Goal: Task Accomplishment & Management: Use online tool/utility

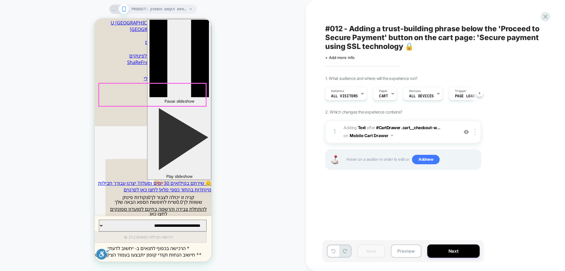
scroll to position [295, 0]
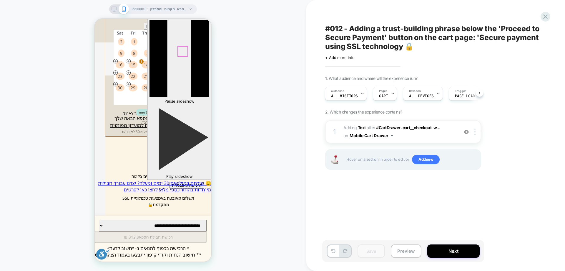
type input "*********"
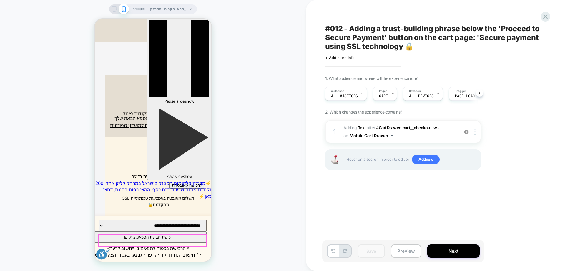
click at [170, 242] on button "רכישת חבילת הספא 312.8 ₪" at bounding box center [148, 236] width 117 height 11
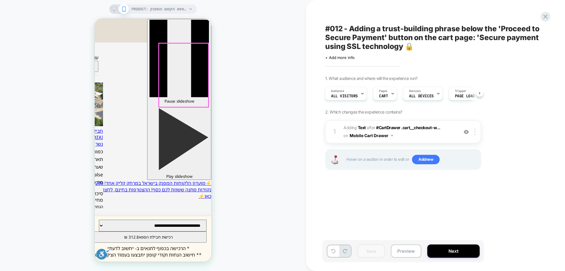
scroll to position [7, 0]
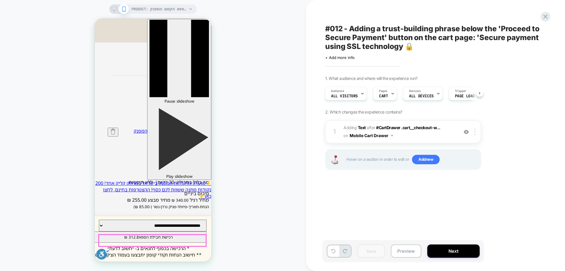
click at [153, 236] on button "רכישת חבילת הספא 312.8 ₪" at bounding box center [148, 236] width 117 height 11
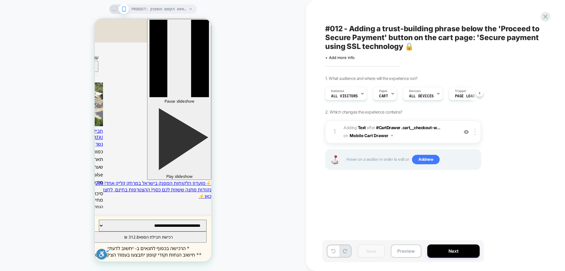
click at [537, 16] on div "#012 - Adding a trust-building phrase below the 'Proceed to Secure Payment' but…" at bounding box center [432, 135] width 221 height 259
click at [544, 16] on icon at bounding box center [546, 17] width 8 height 8
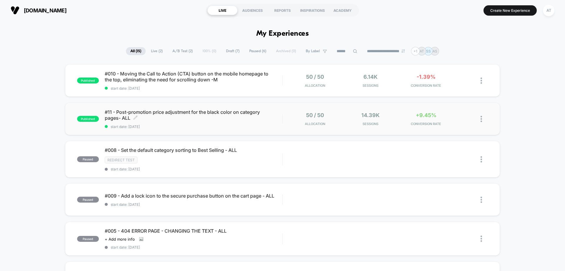
click at [242, 121] on div "#11 - Post-promotion price adjustment for the black color on category pages- AL…" at bounding box center [194, 119] width 178 height 20
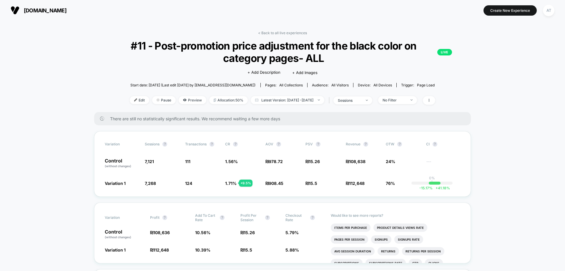
click at [555, 10] on button "AT" at bounding box center [549, 10] width 15 height 12
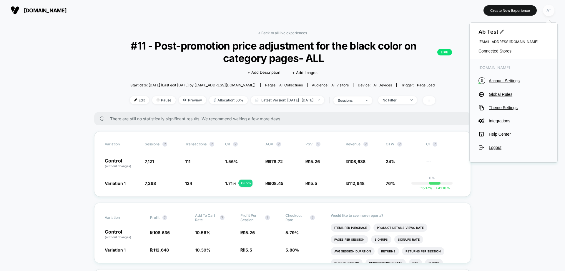
click at [550, 10] on div "AT" at bounding box center [548, 10] width 11 height 11
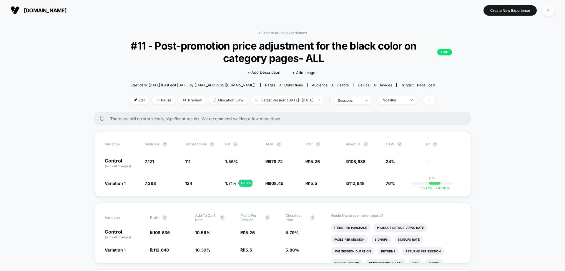
click at [546, 10] on div "AT" at bounding box center [548, 10] width 11 height 11
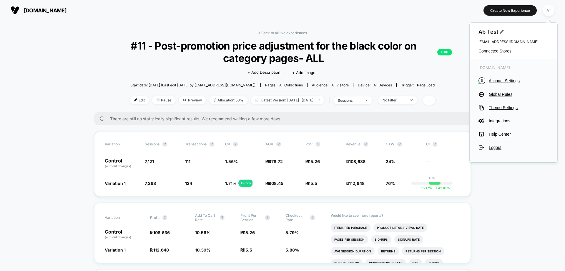
click at [502, 54] on div "Ab Test [EMAIL_ADDRESS][DOMAIN_NAME] Connected Stores" at bounding box center [514, 41] width 88 height 37
click at [501, 51] on span "Connected Stores" at bounding box center [514, 51] width 70 height 5
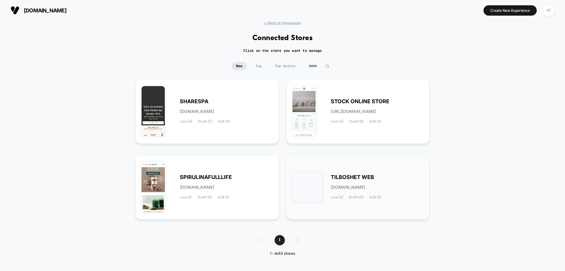
click at [370, 182] on div "TILBOSHET WEB [DOMAIN_NAME] Live (2) Draft (3) A/B (2)" at bounding box center [377, 187] width 93 height 24
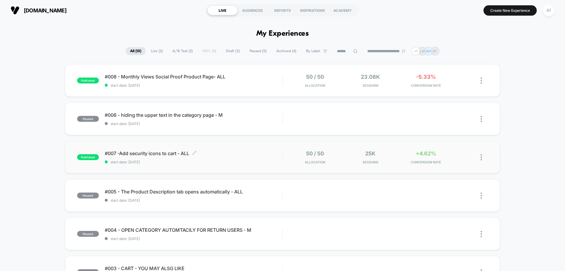
click at [222, 160] on span "start date: [DATE]" at bounding box center [194, 162] width 178 height 4
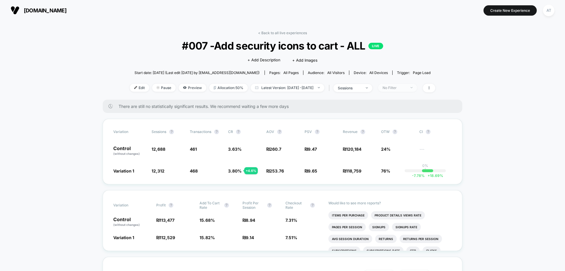
click at [399, 90] on span "No Filter" at bounding box center [397, 88] width 39 height 8
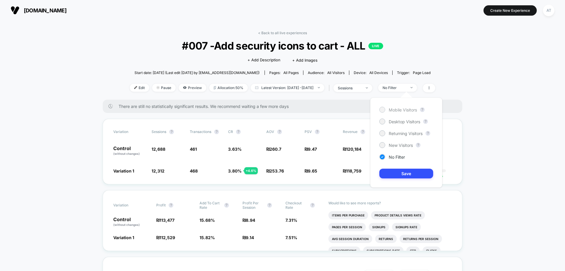
click at [399, 112] on div "Mobile Visitors" at bounding box center [399, 110] width 38 height 6
click at [416, 172] on button "Save" at bounding box center [407, 173] width 54 height 10
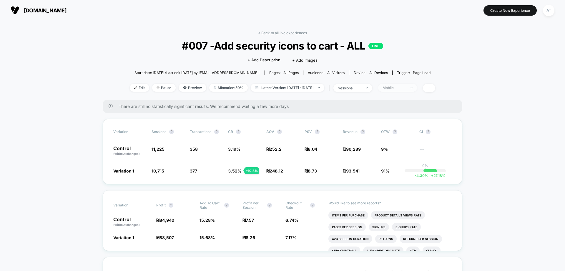
click at [393, 91] on span "Mobile" at bounding box center [397, 88] width 39 height 8
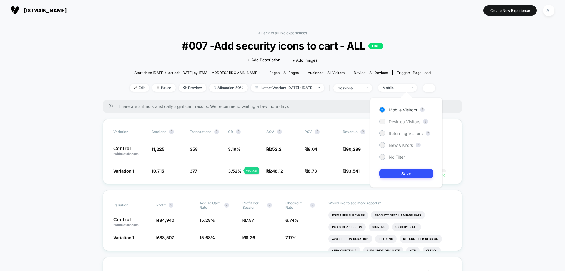
click at [407, 122] on span "Desktop Visitors" at bounding box center [405, 121] width 32 height 5
click at [415, 176] on button "Save" at bounding box center [407, 173] width 54 height 10
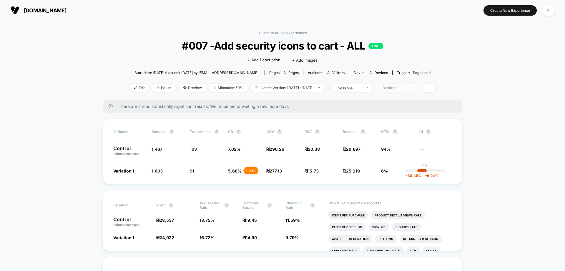
click at [406, 87] on div "Desktop" at bounding box center [395, 87] width 24 height 4
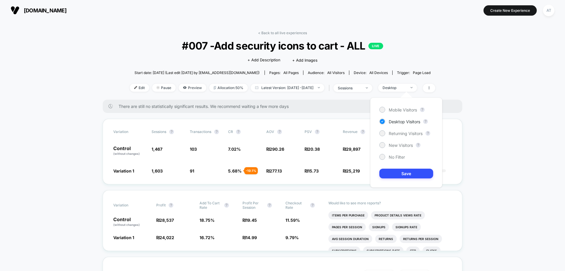
click at [397, 137] on div "Mobile Visitors ? Desktop Visitors ? Returning Visitors ? New Visitors ? No Fil…" at bounding box center [406, 142] width 72 height 90
click at [396, 135] on span "Returning Visitors" at bounding box center [406, 133] width 34 height 5
click at [392, 169] on button "Save" at bounding box center [407, 173] width 54 height 10
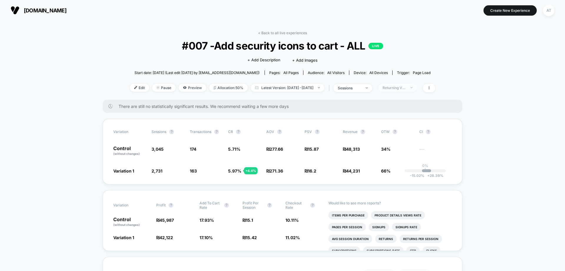
click at [406, 89] on div "Returning Visitors" at bounding box center [395, 87] width 24 height 4
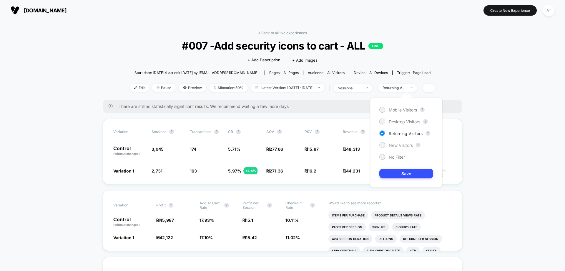
click at [406, 143] on span "New Visitors" at bounding box center [401, 145] width 24 height 5
click at [407, 171] on button "Save" at bounding box center [407, 173] width 54 height 10
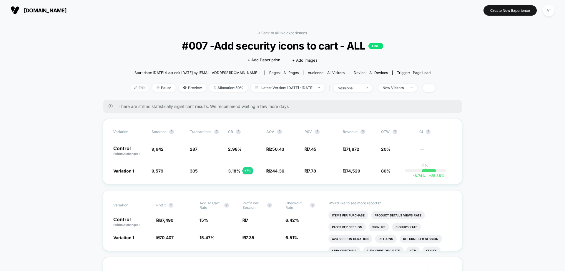
click at [130, 89] on span "Edit" at bounding box center [139, 88] width 19 height 8
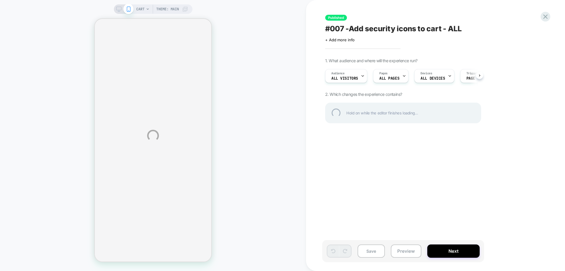
click at [118, 9] on div "CART Theme: MAIN Published #007 -Add security icons to cart - ALL Click to edit…" at bounding box center [282, 135] width 565 height 271
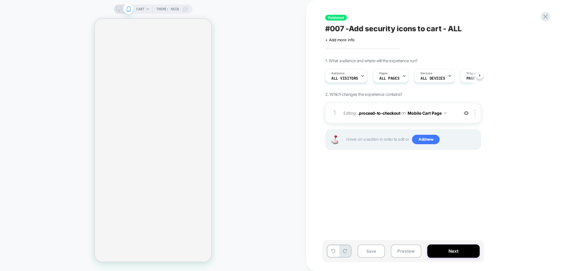
scroll to position [0, 0]
click at [120, 6] on icon at bounding box center [118, 8] width 5 height 5
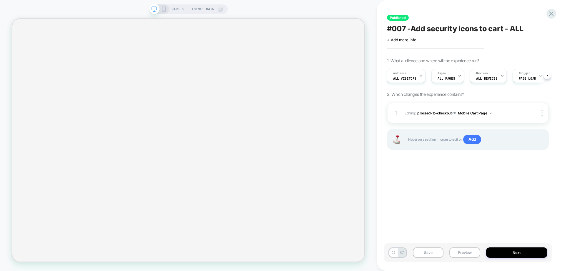
scroll to position [0, 0]
click at [176, 8] on span "CART" at bounding box center [176, 8] width 8 height 9
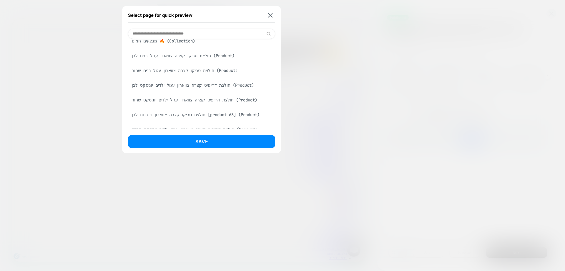
scroll to position [206, 0]
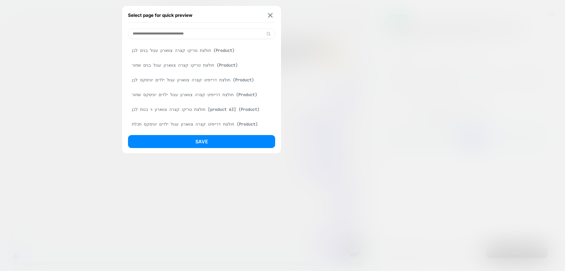
click at [183, 71] on div "חולצת טריקו קצרה צווארון עגול בנים שחור (Product)" at bounding box center [201, 64] width 147 height 11
click at [181, 141] on button "Save" at bounding box center [201, 141] width 147 height 13
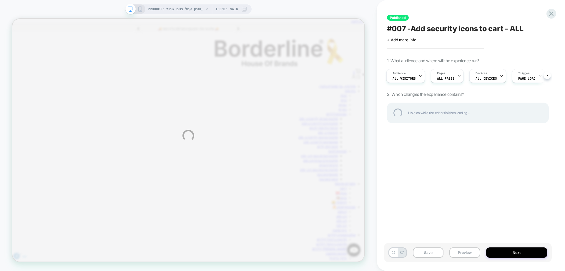
scroll to position [0, 0]
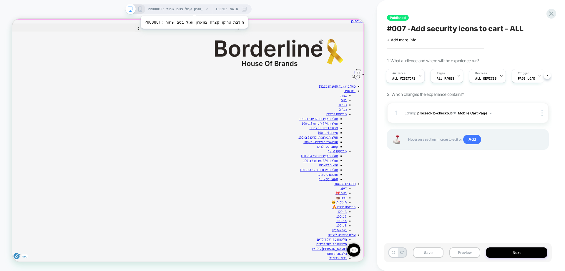
click at [187, 9] on span "PRODUCT: חולצת טריקו קצרה צווארון עגול בנים שחור" at bounding box center [176, 8] width 56 height 9
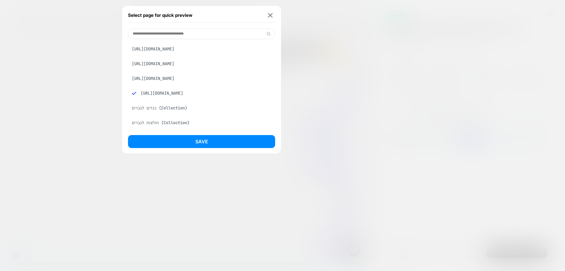
click at [272, 19] on div "Select page for quick preview" at bounding box center [201, 15] width 147 height 15
click at [273, 17] on button at bounding box center [270, 15] width 7 height 5
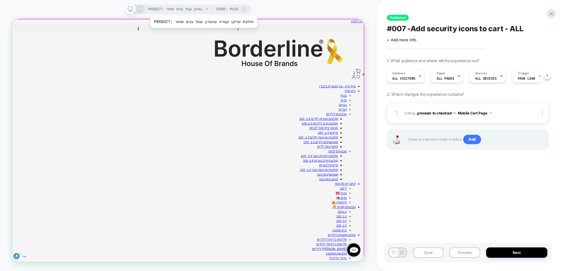
click at [183, 5] on span "PRODUCT: חולצת טריקו קצרה צווארון עגול בנים שחור" at bounding box center [176, 8] width 56 height 9
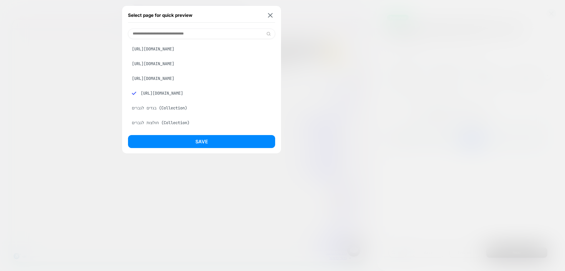
click at [267, 15] on div "Select page for quick preview" at bounding box center [201, 15] width 147 height 15
click at [279, 14] on div "Select page for quick preview [URL][DOMAIN_NAME] [URL][DOMAIN_NAME] [URL][DOMAI…" at bounding box center [201, 79] width 159 height 147
click at [270, 14] on img at bounding box center [270, 15] width 5 height 4
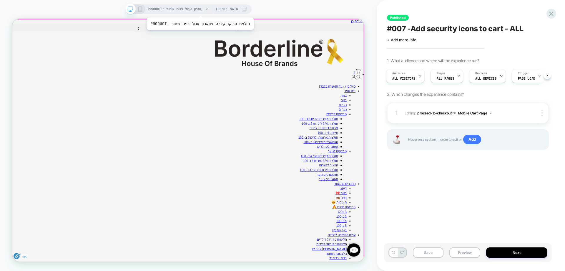
click at [193, 10] on span "PRODUCT: חולצת טריקו קצרה צווארון עגול בנים שחור" at bounding box center [176, 8] width 56 height 9
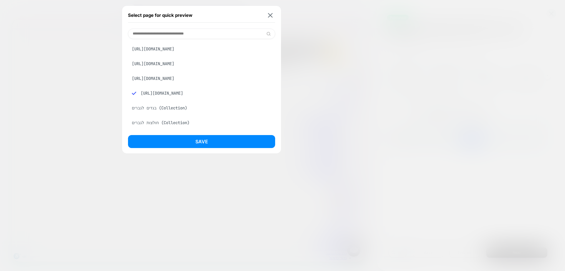
click at [193, 31] on input at bounding box center [201, 34] width 147 height 10
type input "*"
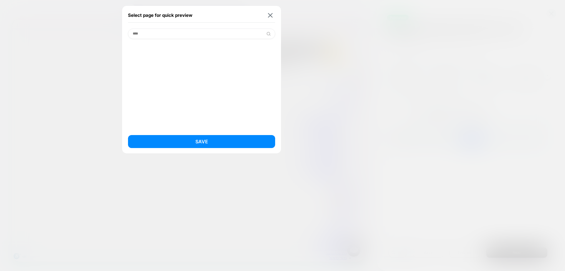
type input "****"
click at [138, 46] on div "Cart" at bounding box center [201, 48] width 147 height 11
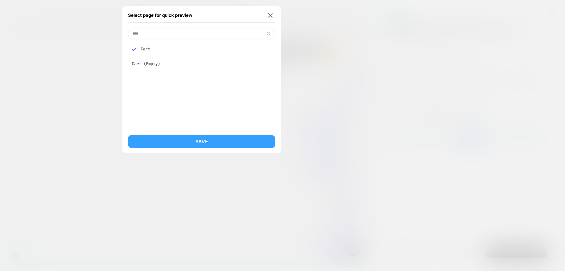
click at [171, 142] on button "Save" at bounding box center [201, 141] width 147 height 13
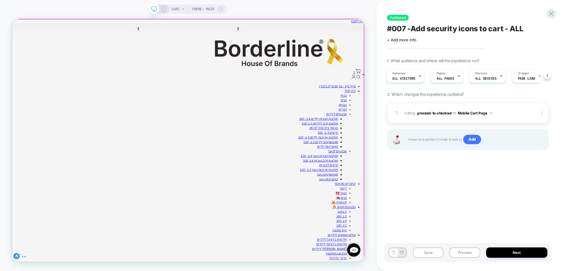
scroll to position [0, 1]
click at [434, 112] on span ".proceed-to-checkout" at bounding box center [434, 112] width 35 height 4
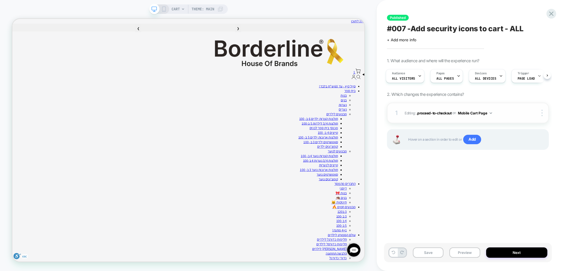
scroll to position [0, 0]
click at [550, 14] on icon at bounding box center [552, 14] width 8 height 8
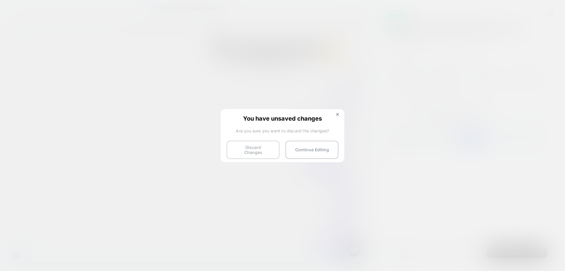
click at [247, 151] on button "Discard Changes" at bounding box center [253, 149] width 53 height 18
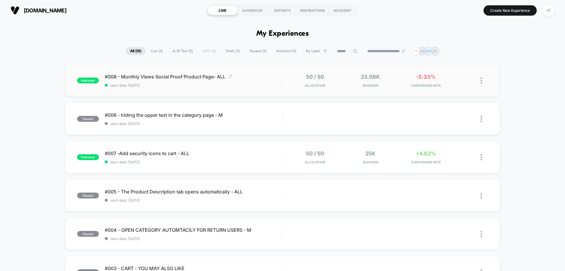
click at [187, 82] on div "#008 - Monthly Views Social Proof Product Page- ALL Click to edit experience de…" at bounding box center [194, 81] width 178 height 14
click at [166, 158] on div "#007 -Add security icons to cart - ALL Click to edit experience details Click t…" at bounding box center [194, 157] width 178 height 14
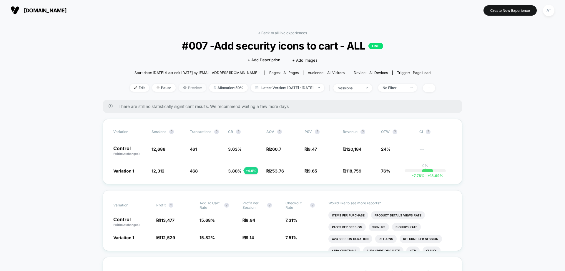
click at [184, 90] on span "Preview" at bounding box center [193, 88] width 28 height 8
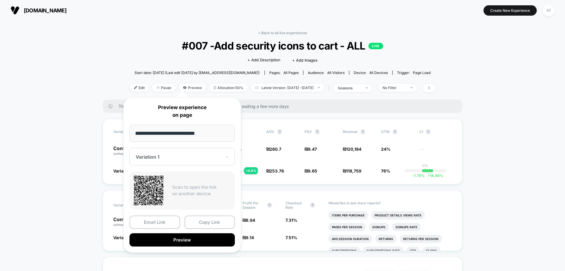
click at [181, 247] on div "**********" at bounding box center [182, 174] width 118 height 155
click at [180, 243] on button "Preview" at bounding box center [182, 239] width 105 height 13
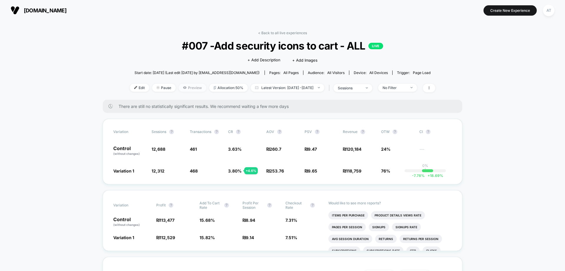
click at [183, 89] on span "Preview" at bounding box center [193, 88] width 28 height 8
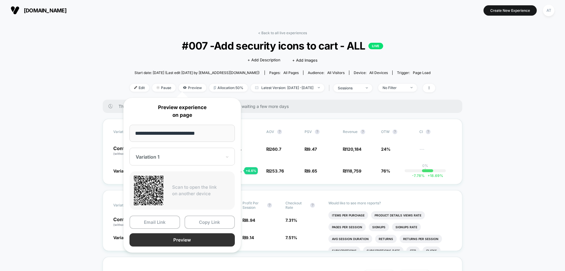
click at [181, 241] on button "Preview" at bounding box center [182, 239] width 105 height 13
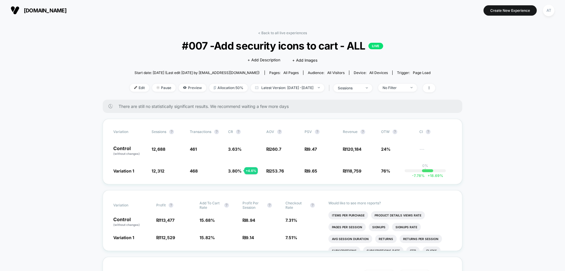
click at [185, 93] on div "< Back to all live experiences #007 -Add security icons to cart - ALL LIVE Clic…" at bounding box center [283, 65] width 306 height 69
click at [185, 89] on span "Preview" at bounding box center [193, 88] width 28 height 8
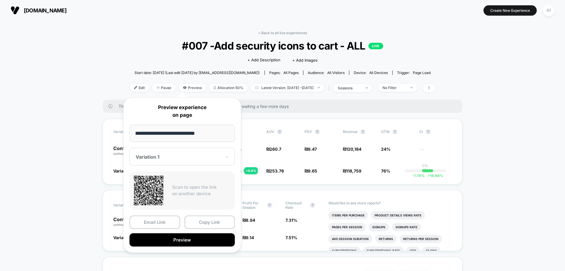
drag, startPoint x: 124, startPoint y: 44, endPoint x: 120, endPoint y: 45, distance: 3.7
click at [130, 44] on div "< Back to all live experiences #007 -Add security icons to cart - ALL LIVE Clic…" at bounding box center [283, 65] width 306 height 69
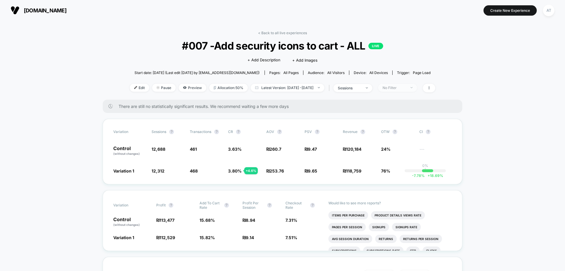
click at [406, 90] on div "No Filter" at bounding box center [395, 87] width 24 height 4
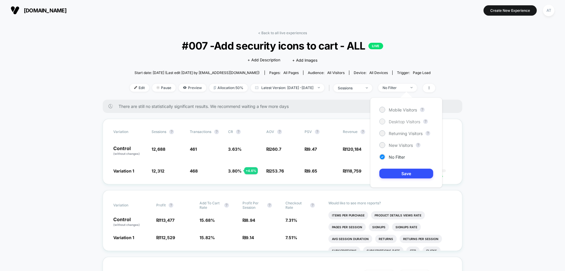
click at [408, 123] on span "Desktop Visitors" at bounding box center [405, 121] width 32 height 5
click at [399, 173] on button "Save" at bounding box center [407, 173] width 54 height 10
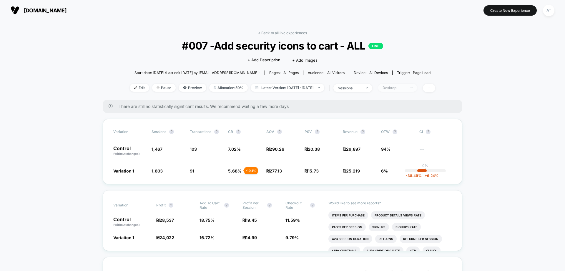
click at [405, 90] on span "Desktop" at bounding box center [397, 88] width 39 height 8
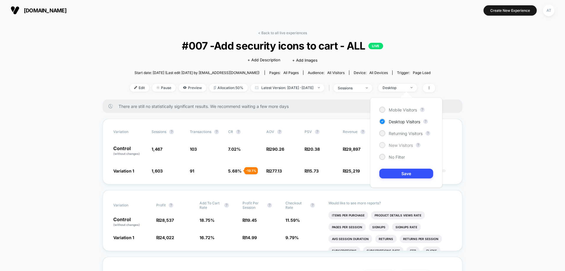
click at [400, 145] on span "New Visitors" at bounding box center [401, 145] width 24 height 5
click at [396, 174] on button "Save" at bounding box center [407, 173] width 54 height 10
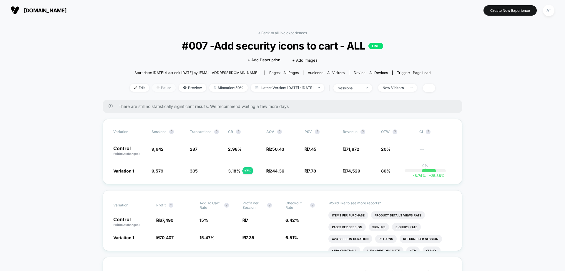
click at [152, 87] on span "Pause" at bounding box center [164, 88] width 24 height 8
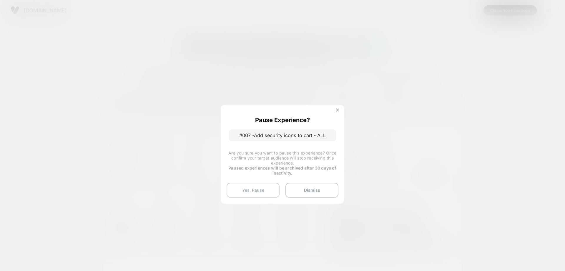
click at [253, 187] on button "Yes, Pause" at bounding box center [253, 190] width 53 height 15
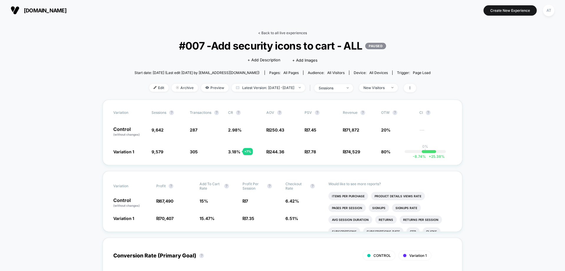
click at [292, 34] on link "< Back to all live experiences" at bounding box center [282, 33] width 49 height 4
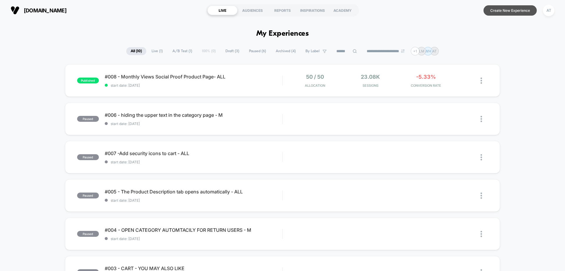
click at [516, 6] on button "Create New Experience" at bounding box center [510, 10] width 53 height 10
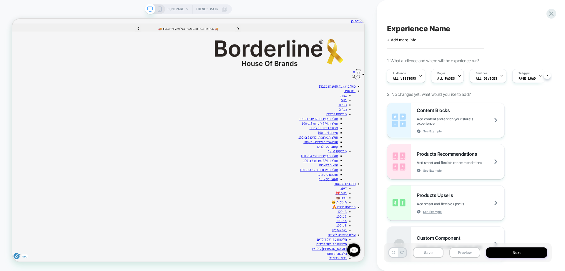
click at [163, 8] on div "HOMEPAGE Theme: MAIN" at bounding box center [188, 8] width 87 height 9
click at [158, 7] on icon at bounding box center [159, 8] width 5 height 5
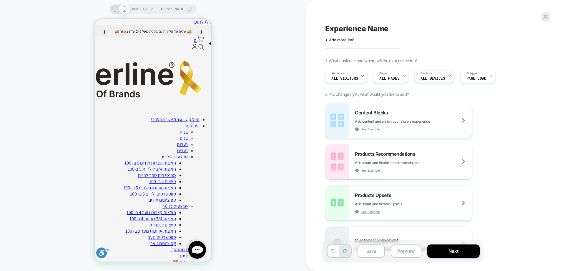
click at [438, 79] on span "ALL DEVICES" at bounding box center [433, 78] width 24 height 4
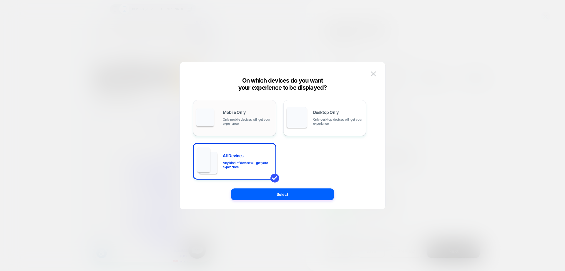
click at [232, 114] on span "Mobile Only" at bounding box center [234, 112] width 23 height 4
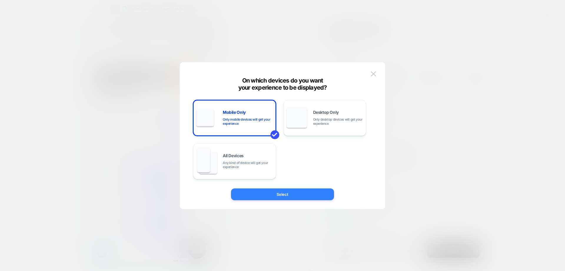
click at [291, 188] on button "Select" at bounding box center [282, 194] width 103 height 12
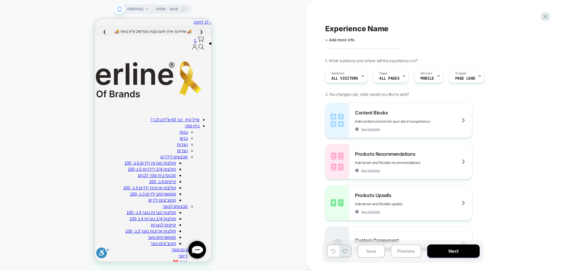
click at [388, 72] on div "Pages ALL PAGES" at bounding box center [390, 75] width 32 height 13
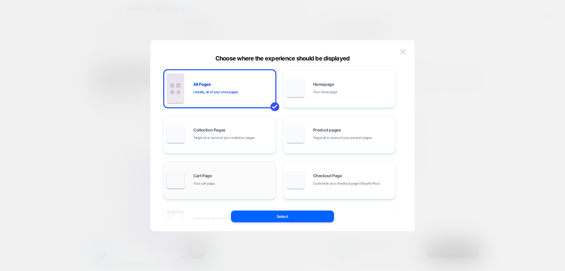
click at [230, 177] on div "Cart Page Your cart page" at bounding box center [233, 179] width 80 height 13
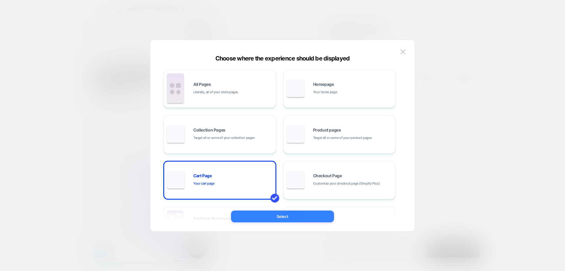
click at [277, 221] on button "Select" at bounding box center [282, 216] width 103 height 12
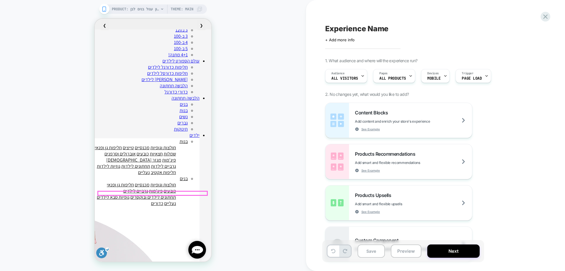
scroll to position [295, 0]
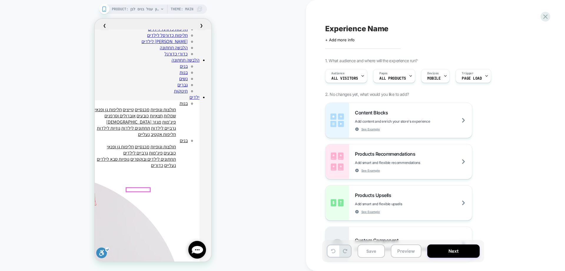
click at [399, 77] on span "ALL PRODUCTS" at bounding box center [393, 78] width 27 height 4
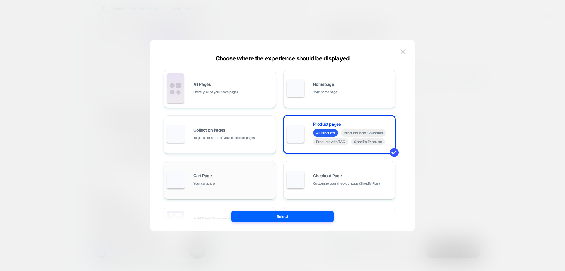
click at [214, 178] on div "Cart Page Your cart page" at bounding box center [233, 179] width 80 height 13
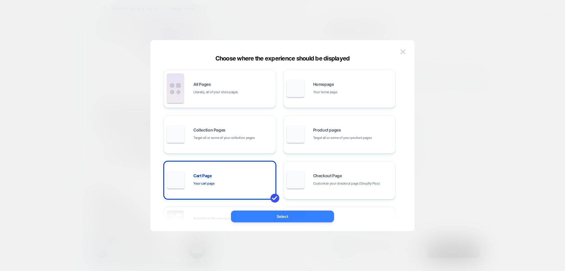
click at [290, 218] on button "Select" at bounding box center [282, 216] width 103 height 12
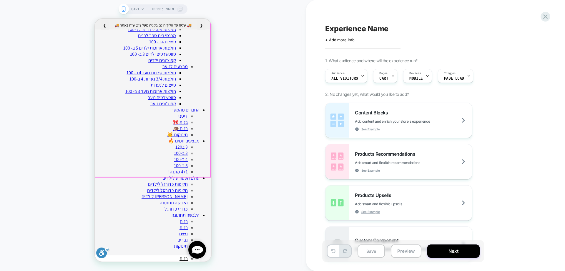
scroll to position [147, 0]
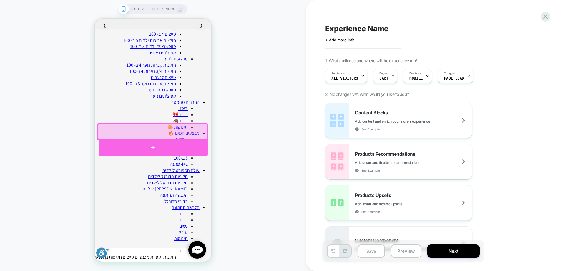
click at [148, 150] on div at bounding box center [153, 147] width 109 height 18
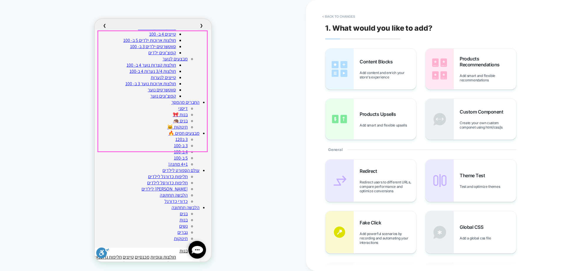
scroll to position [136, 0]
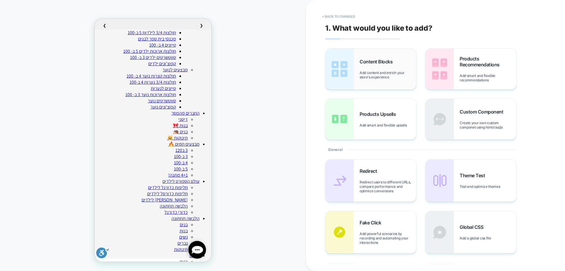
click at [386, 67] on div "Content Blocks Add content and enrich your store's experience" at bounding box center [388, 69] width 57 height 21
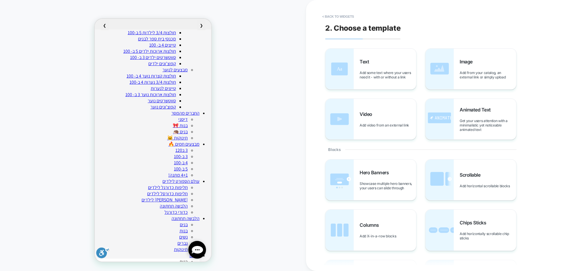
scroll to position [164, 0]
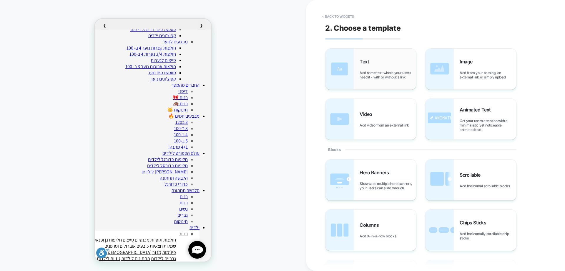
click at [379, 55] on div "Text Add some text where your users need it - with or without a link" at bounding box center [371, 69] width 91 height 41
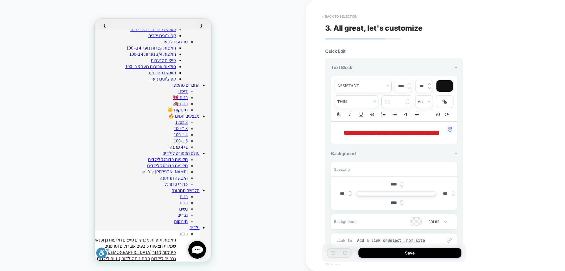
click at [406, 135] on span "**********" at bounding box center [392, 132] width 96 height 7
click at [405, 133] on span "**********" at bounding box center [392, 132] width 96 height 7
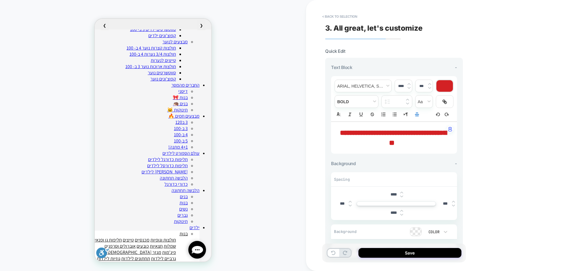
click at [430, 128] on p "**********" at bounding box center [392, 138] width 110 height 20
drag, startPoint x: 397, startPoint y: 87, endPoint x: 401, endPoint y: 87, distance: 3.9
click at [401, 87] on input "****" at bounding box center [401, 86] width 12 height 4
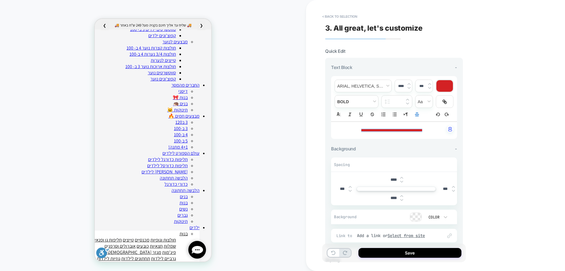
click at [401, 86] on input "****" at bounding box center [401, 86] width 12 height 4
type input "****"
click at [446, 84] on div at bounding box center [445, 85] width 16 height 11
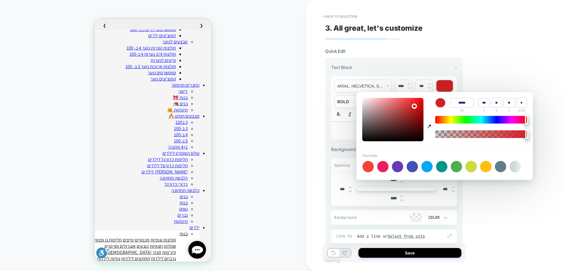
click at [431, 127] on icon "button" at bounding box center [430, 126] width 4 height 4
type input "******"
type input "**"
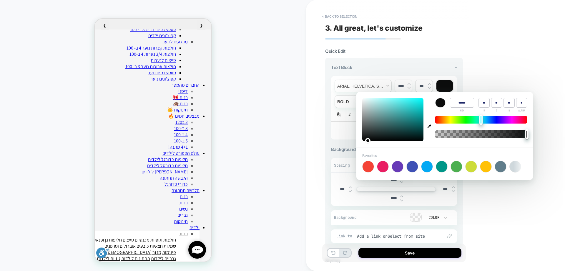
click at [278, 105] on div "CART Theme: MAIN" at bounding box center [153, 135] width 306 height 259
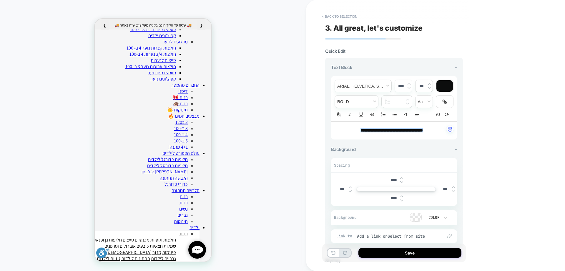
click at [401, 181] on img at bounding box center [402, 182] width 3 height 2
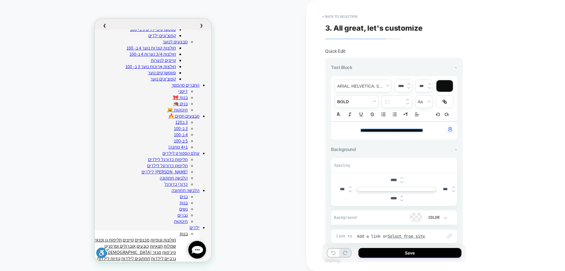
click at [401, 181] on img at bounding box center [402, 182] width 3 height 2
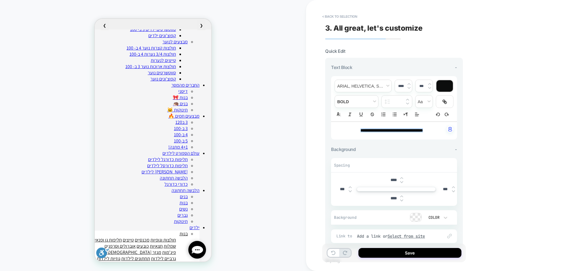
click at [401, 181] on img at bounding box center [402, 182] width 3 height 2
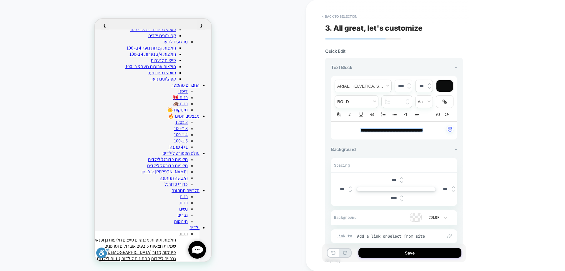
click at [401, 181] on img at bounding box center [402, 182] width 3 height 2
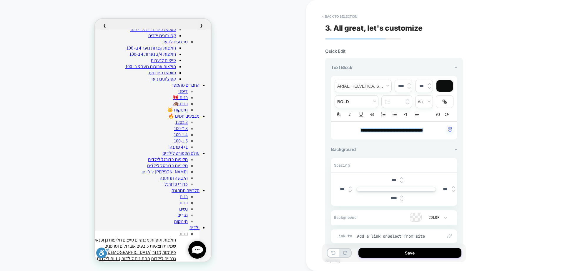
type input "***"
click at [396, 256] on button "Save" at bounding box center [410, 253] width 103 height 10
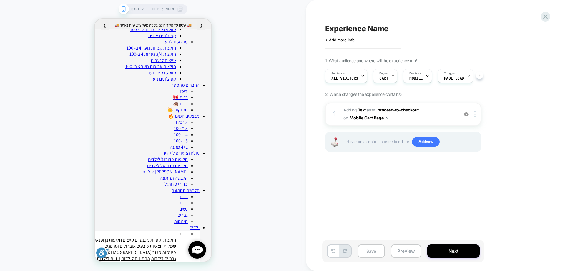
scroll to position [0, 0]
click at [375, 252] on button "Save" at bounding box center [371, 250] width 27 height 13
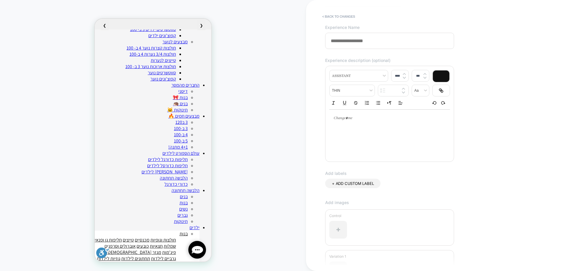
scroll to position [88, 0]
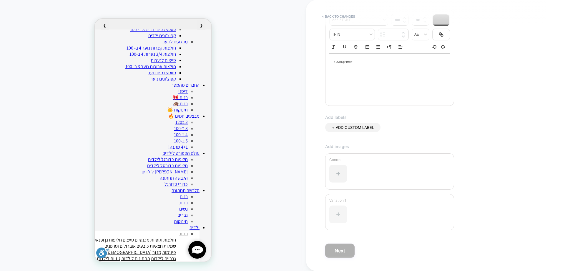
click at [337, 213] on div at bounding box center [339, 214] width 18 height 18
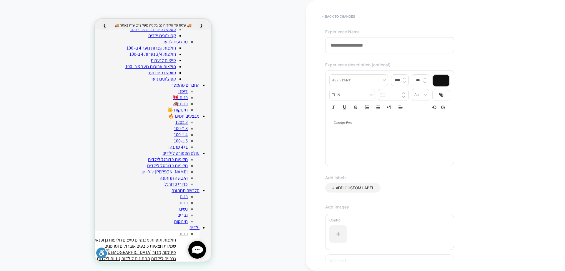
scroll to position [0, 0]
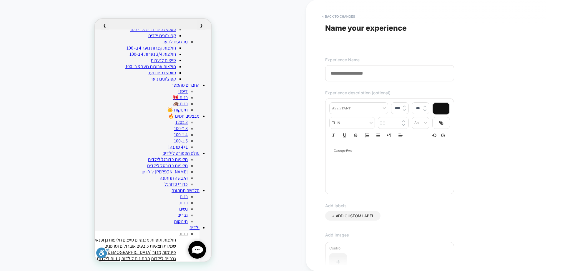
click at [353, 79] on input at bounding box center [389, 73] width 129 height 16
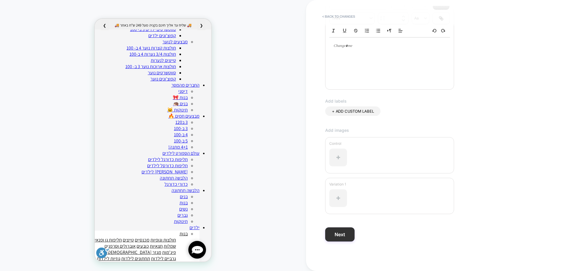
type input "**********"
click at [337, 231] on button "Next" at bounding box center [339, 234] width 29 height 14
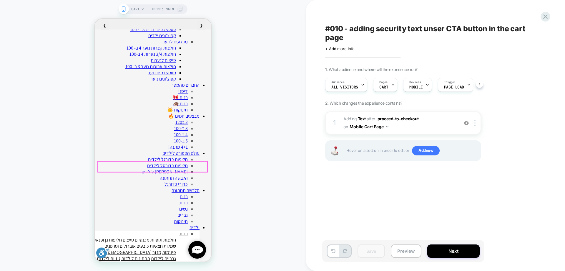
scroll to position [0, 0]
click at [383, 87] on span "CART" at bounding box center [383, 87] width 9 height 4
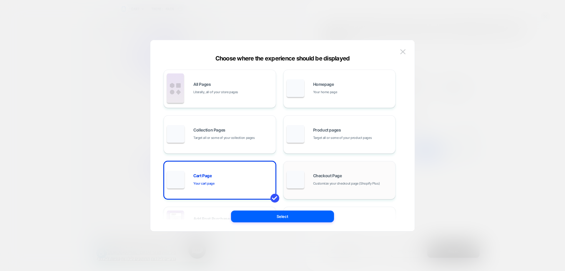
click at [327, 176] on span "Checkout Page" at bounding box center [327, 175] width 29 height 4
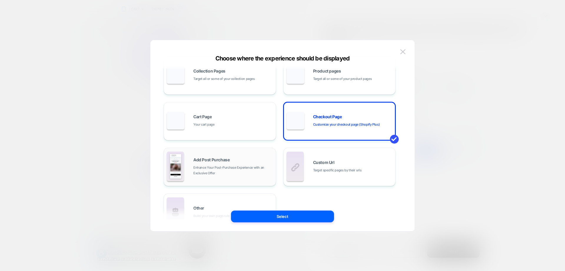
scroll to position [0, 0]
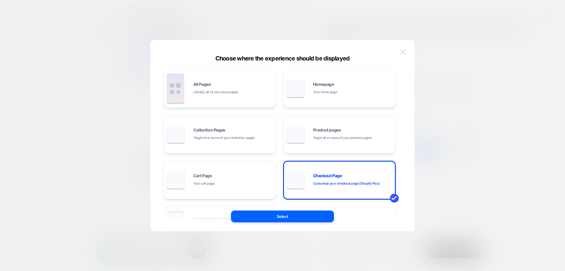
click at [400, 51] on button at bounding box center [403, 51] width 9 height 9
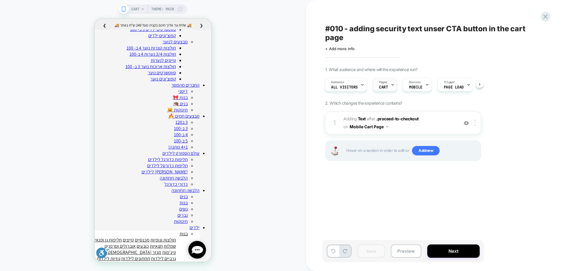
click at [383, 88] on span "CART" at bounding box center [383, 87] width 9 height 4
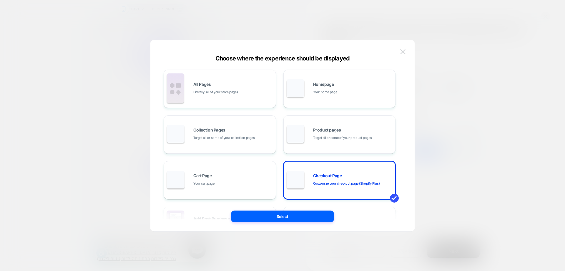
click at [405, 50] on img at bounding box center [403, 51] width 5 height 5
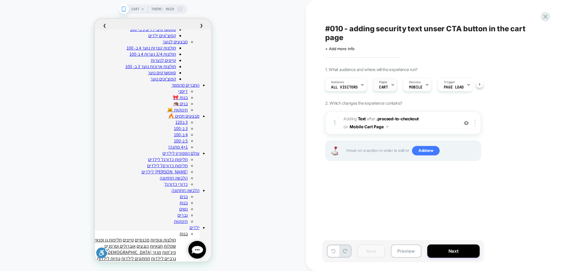
click at [384, 87] on span "CART" at bounding box center [383, 87] width 9 height 4
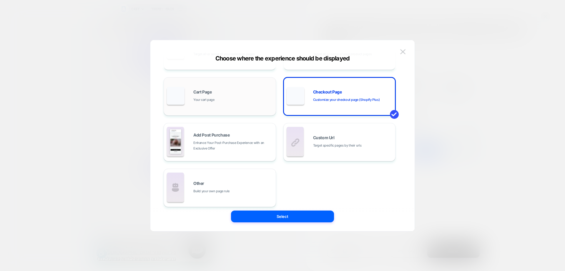
scroll to position [89, 0]
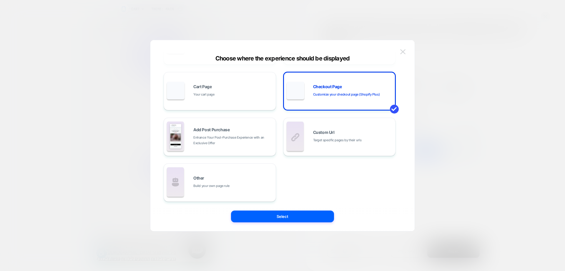
click at [405, 54] on img at bounding box center [403, 51] width 5 height 5
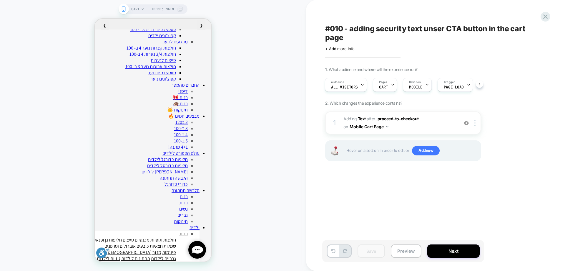
click at [262, 122] on div "CART Theme: MAIN" at bounding box center [153, 135] width 306 height 259
click at [380, 93] on div "Audience All Visitors Pages CART Devices MOBILE Trigger Page Load" at bounding box center [400, 85] width 156 height 20
click at [382, 85] on span "CART" at bounding box center [383, 87] width 9 height 4
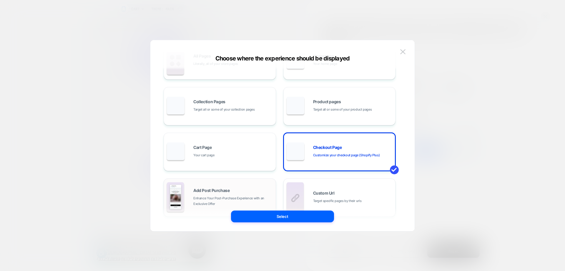
scroll to position [59, 0]
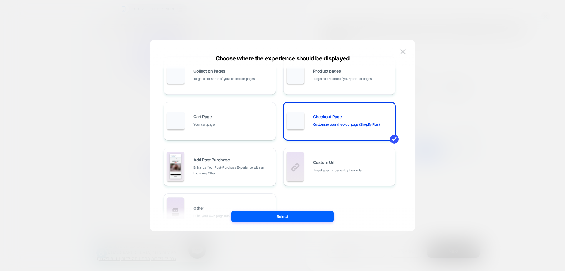
click at [403, 218] on div "Select" at bounding box center [282, 216] width 264 height 12
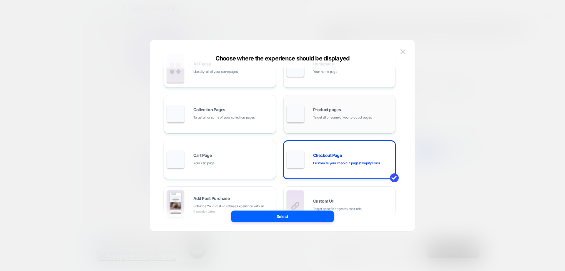
scroll to position [0, 0]
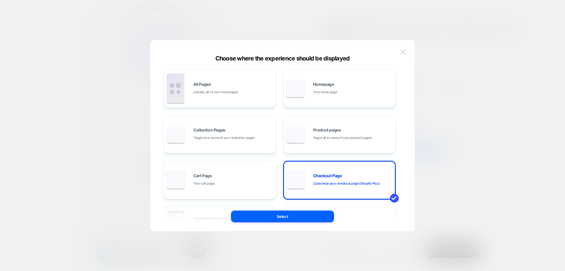
click at [399, 52] on button at bounding box center [403, 51] width 9 height 9
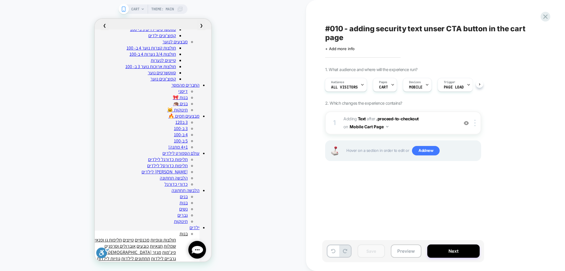
click at [273, 98] on div "CART Theme: MAIN" at bounding box center [153, 135] width 306 height 259
click at [546, 11] on div at bounding box center [546, 17] width 12 height 12
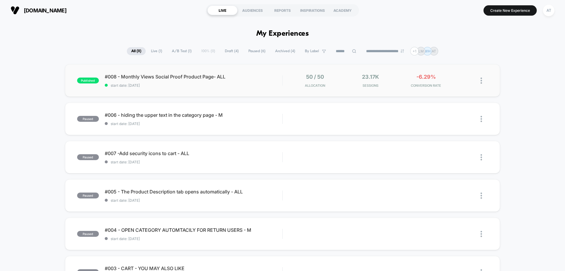
click at [239, 88] on div "published #008 - Monthly Views Social Proof Product Page- ALL start date: 23.7.…" at bounding box center [282, 80] width 435 height 32
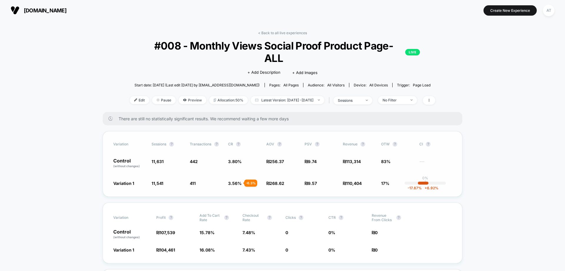
click at [385, 181] on span "17%" at bounding box center [385, 183] width 8 height 5
click at [383, 158] on span "83%" at bounding box center [397, 163] width 32 height 10
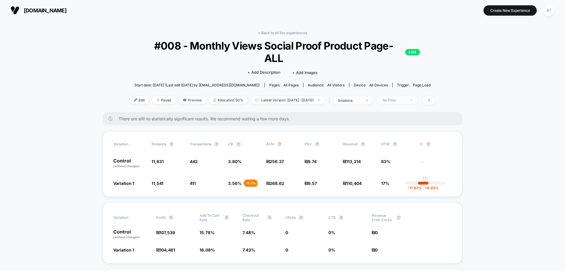
click at [404, 98] on div "No Filter" at bounding box center [395, 100] width 24 height 4
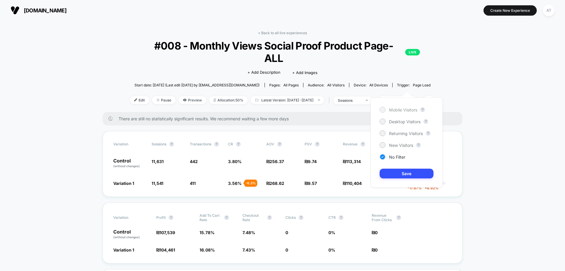
click at [408, 108] on span "Mobile Visitors" at bounding box center [403, 109] width 28 height 5
click at [419, 170] on button "Save" at bounding box center [407, 173] width 54 height 10
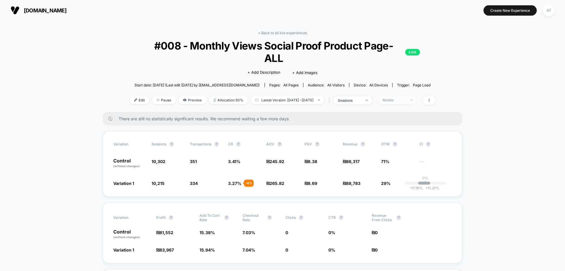
click at [401, 98] on div "Mobile" at bounding box center [395, 100] width 24 height 4
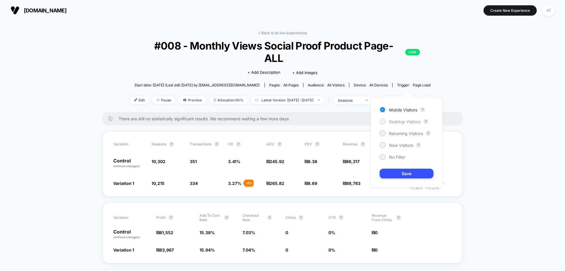
click at [404, 123] on span "Desktop Visitors" at bounding box center [405, 121] width 32 height 5
click at [408, 176] on button "Save" at bounding box center [407, 173] width 54 height 10
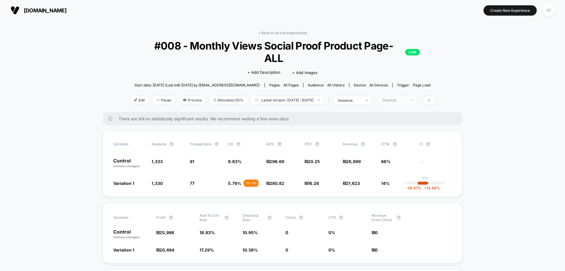
click at [405, 98] on div "Desktop" at bounding box center [395, 100] width 24 height 4
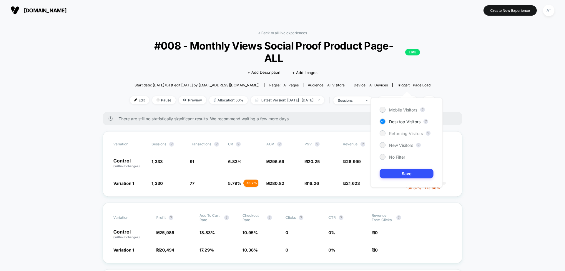
click at [401, 134] on span "Returning Visitors" at bounding box center [406, 133] width 34 height 5
drag, startPoint x: 407, startPoint y: 175, endPoint x: 351, endPoint y: 204, distance: 62.7
click at [406, 174] on button "Save" at bounding box center [407, 173] width 54 height 10
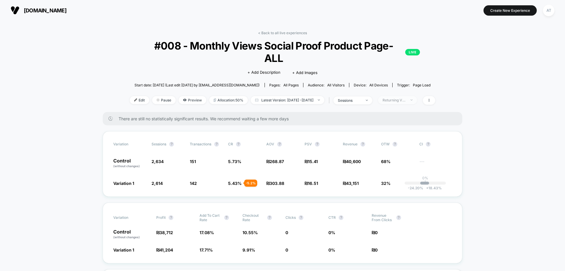
click at [406, 98] on div "Returning Visitors" at bounding box center [395, 100] width 24 height 4
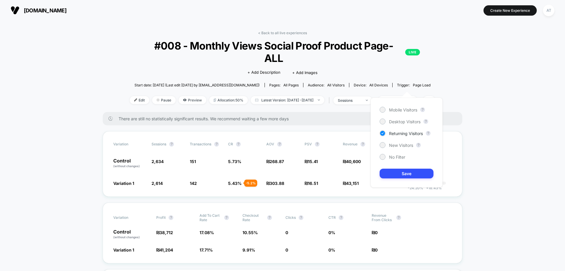
drag, startPoint x: 404, startPoint y: 143, endPoint x: 407, endPoint y: 157, distance: 14.4
click at [405, 143] on span "New Visitors" at bounding box center [401, 145] width 24 height 5
click at [418, 173] on button "Save" at bounding box center [407, 173] width 54 height 10
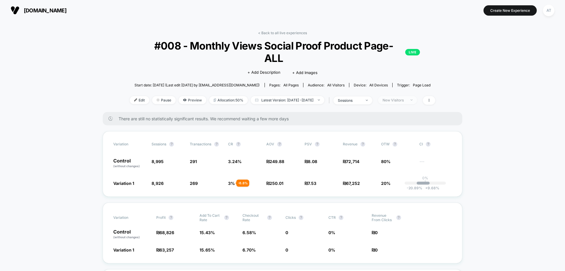
click at [417, 96] on span "New Visitors" at bounding box center [397, 100] width 39 height 8
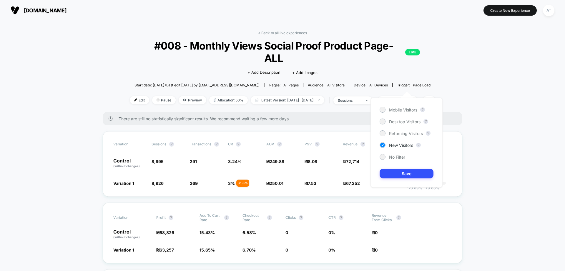
drag, startPoint x: 397, startPoint y: 158, endPoint x: 399, endPoint y: 162, distance: 5.0
click at [397, 158] on span "No Filter" at bounding box center [397, 156] width 16 height 5
click at [403, 176] on button "Save" at bounding box center [407, 173] width 54 height 10
